Goal: Task Accomplishment & Management: Manage account settings

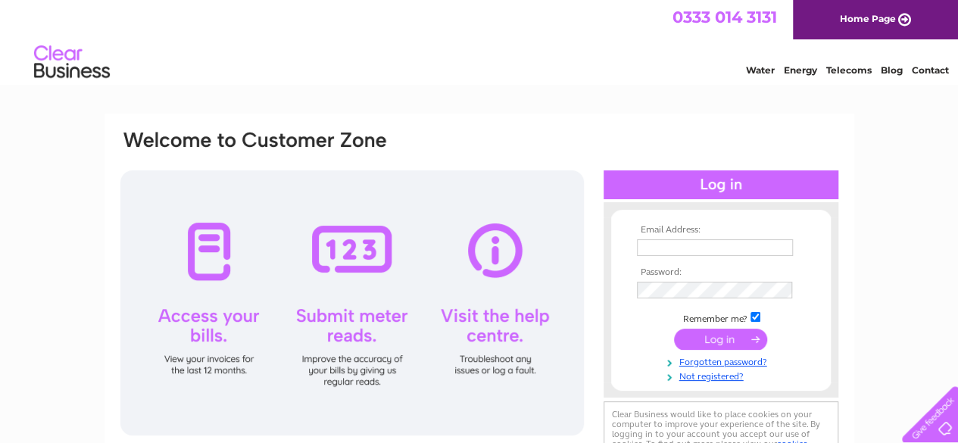
click at [648, 243] on input "text" at bounding box center [715, 247] width 156 height 17
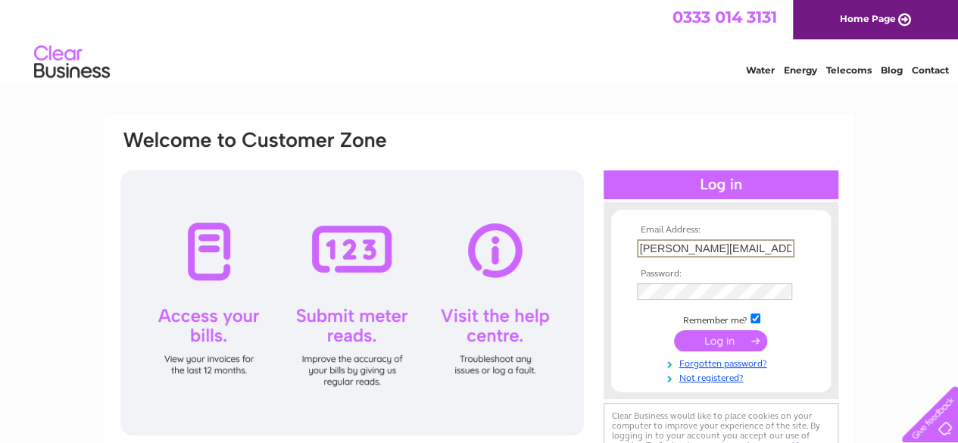
type input "[PERSON_NAME][EMAIL_ADDRESS][DOMAIN_NAME]"
click at [740, 332] on input "submit" at bounding box center [720, 341] width 93 height 21
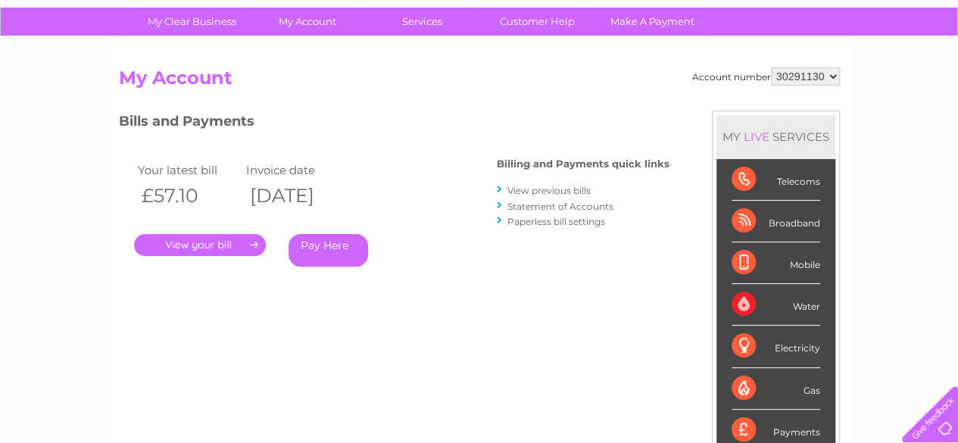
scroll to position [107, 0]
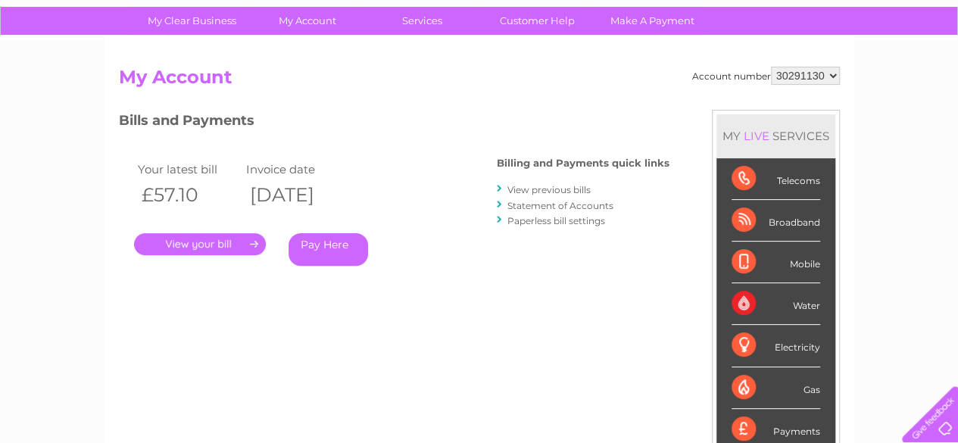
click at [215, 249] on link "." at bounding box center [200, 244] width 132 height 22
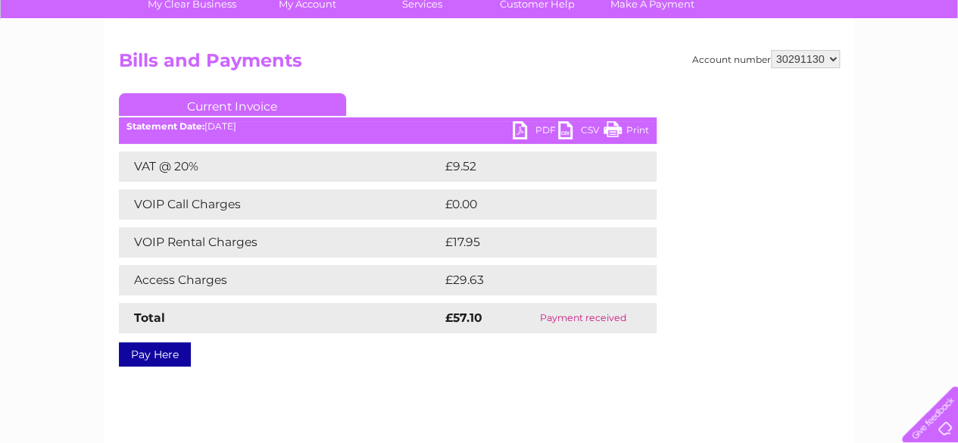
scroll to position [131, 0]
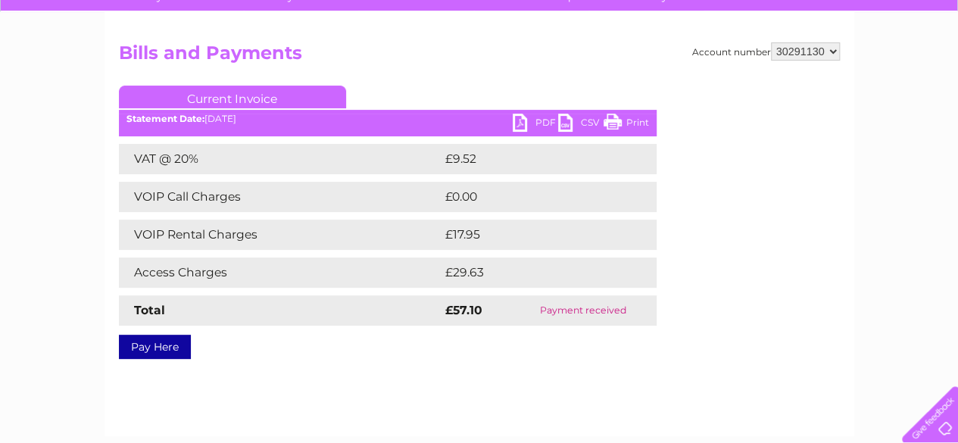
click at [522, 127] on link "PDF" at bounding box center [534, 125] width 45 height 22
